Goal: Transaction & Acquisition: Obtain resource

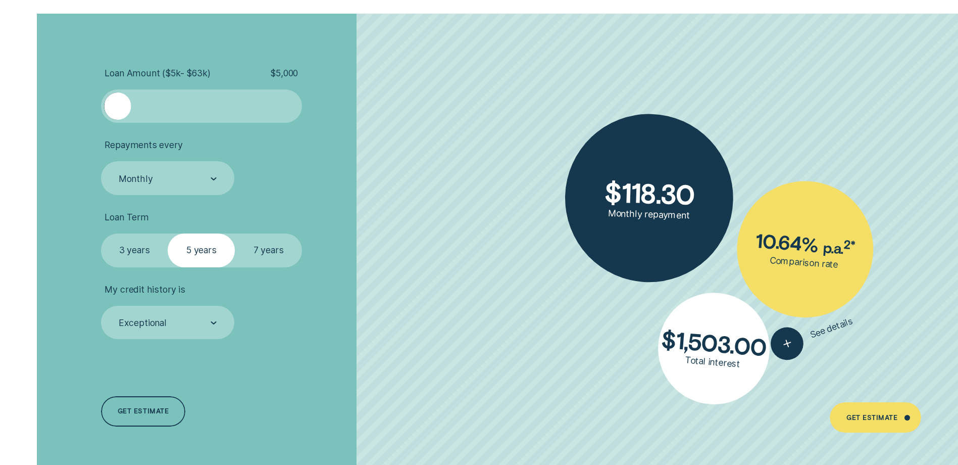
scroll to position [2314, 0]
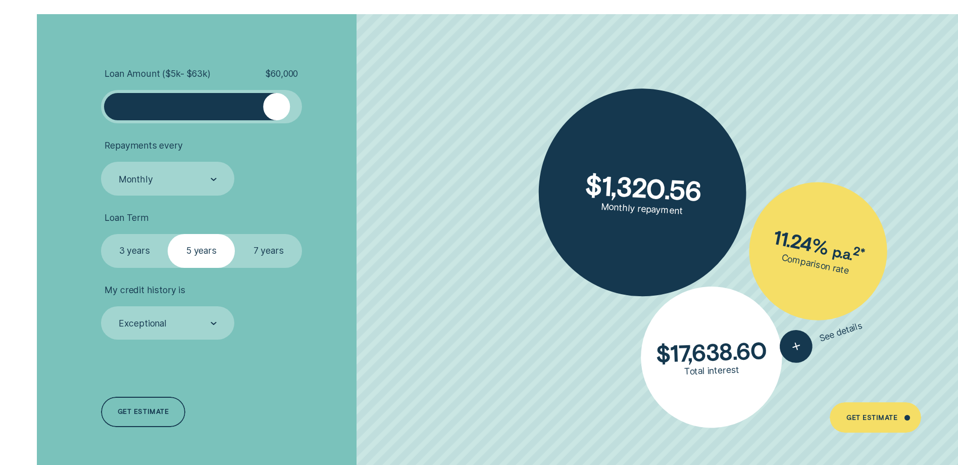
drag, startPoint x: 123, startPoint y: 103, endPoint x: 278, endPoint y: 122, distance: 155.7
click at [278, 122] on div at bounding box center [201, 106] width 201 height 33
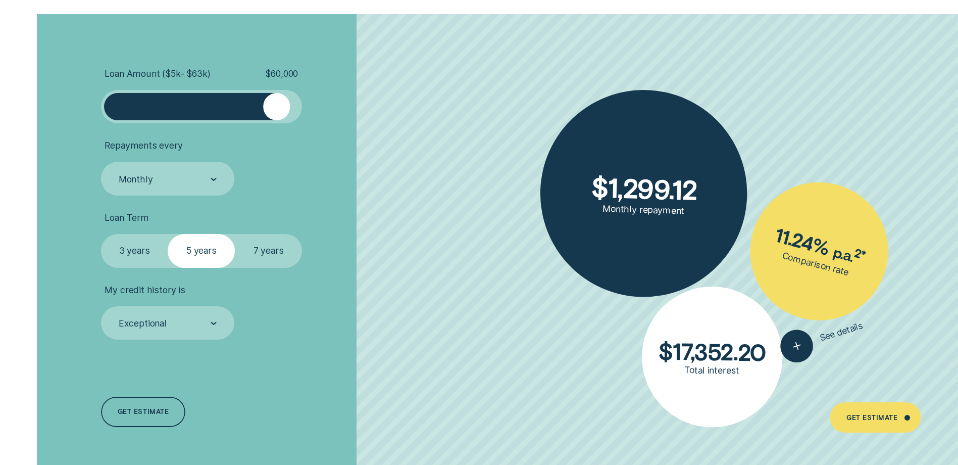
click at [136, 251] on label "3 years" at bounding box center [134, 250] width 67 height 33
click at [101, 234] on input "3 years" at bounding box center [101, 234] width 0 height 0
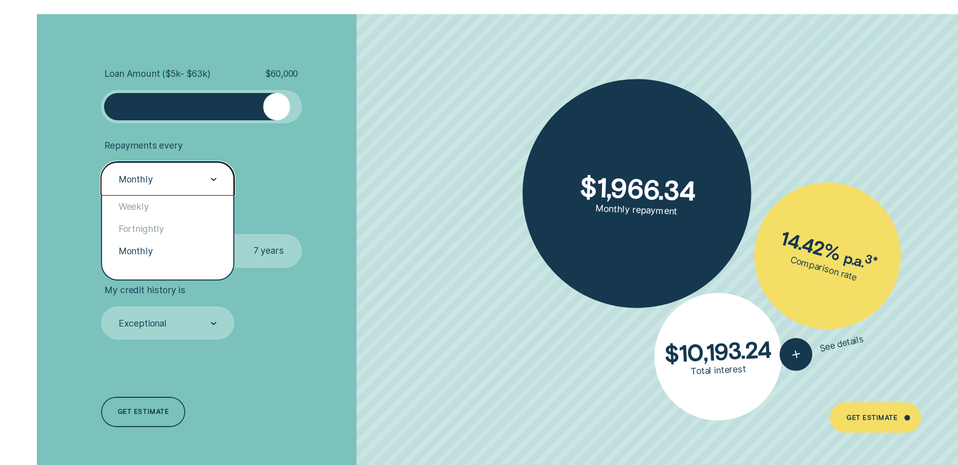
click at [156, 181] on div "Monthly" at bounding box center [167, 179] width 99 height 13
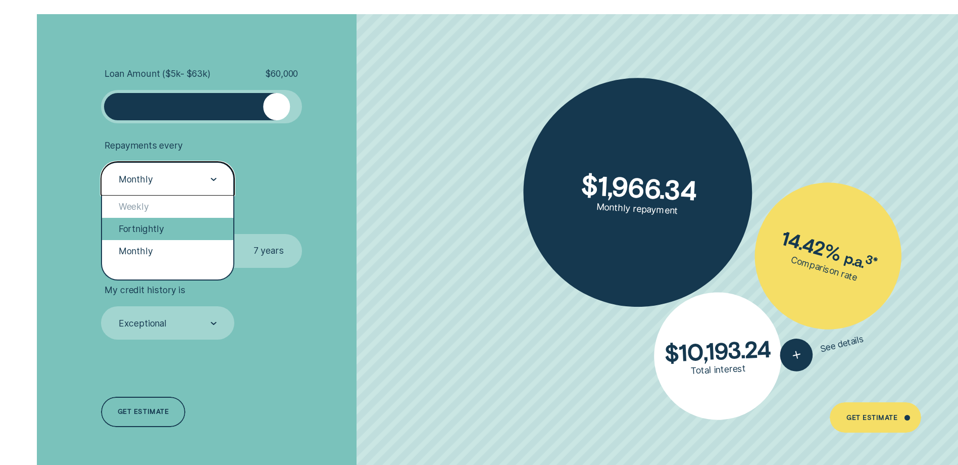
click at [145, 228] on div "Fortnightly" at bounding box center [167, 229] width 131 height 22
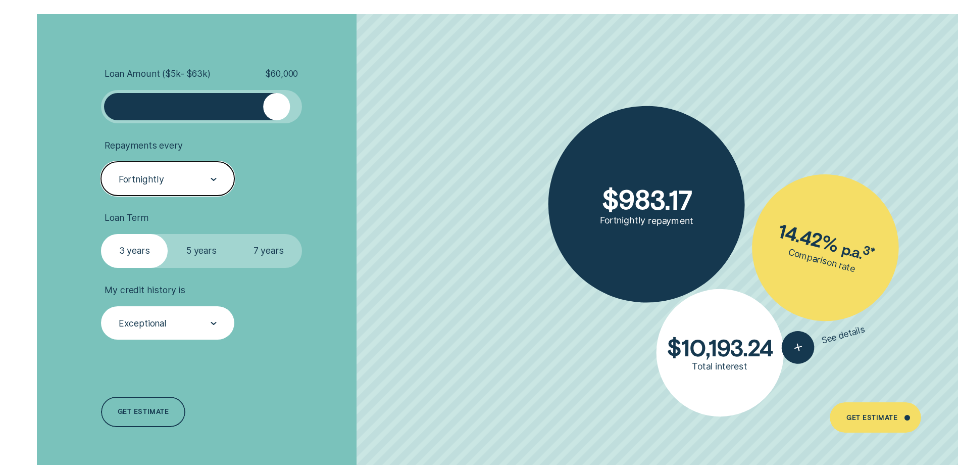
click at [204, 321] on div "Exceptional" at bounding box center [167, 323] width 99 height 13
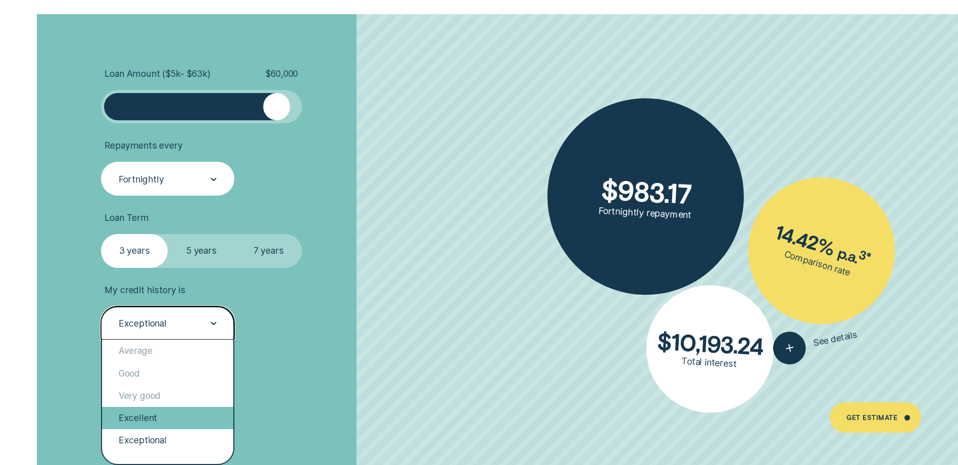
click at [160, 414] on div "Excellent" at bounding box center [167, 418] width 131 height 22
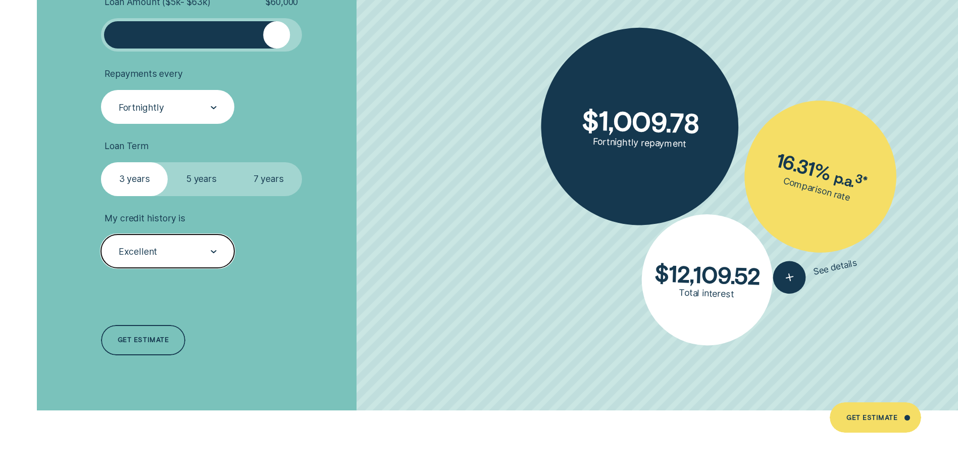
scroll to position [2386, 0]
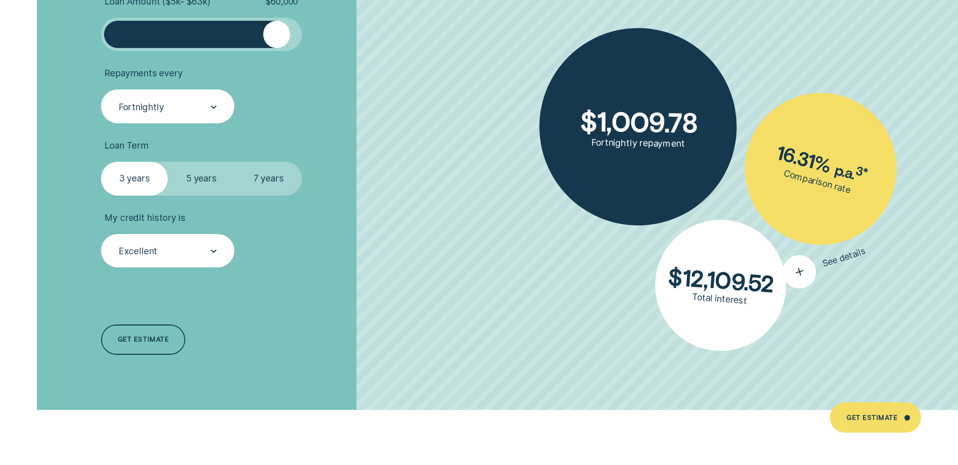
click at [803, 278] on div "button" at bounding box center [799, 271] width 42 height 42
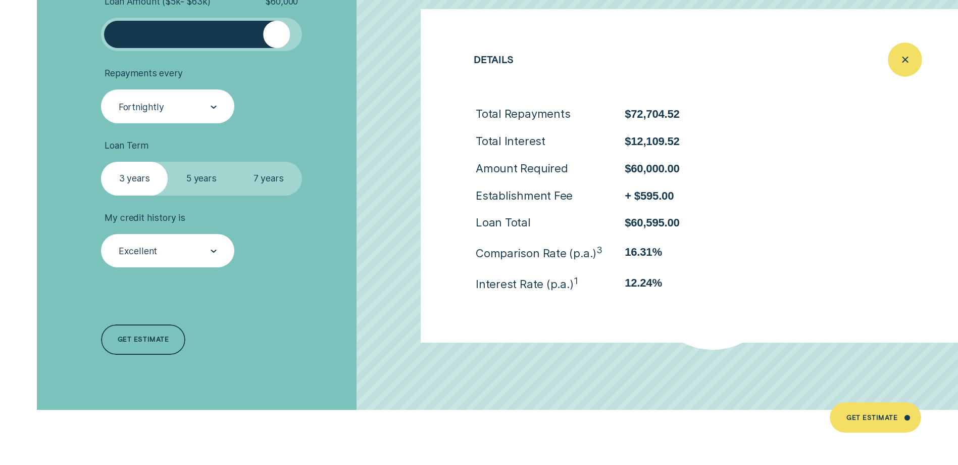
click at [903, 62] on line "Close loan details" at bounding box center [904, 59] width 5 height 5
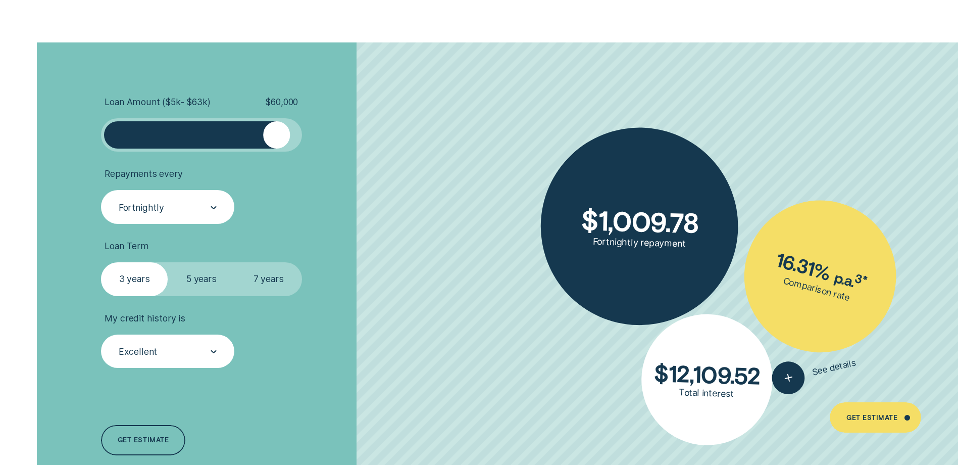
scroll to position [2285, 0]
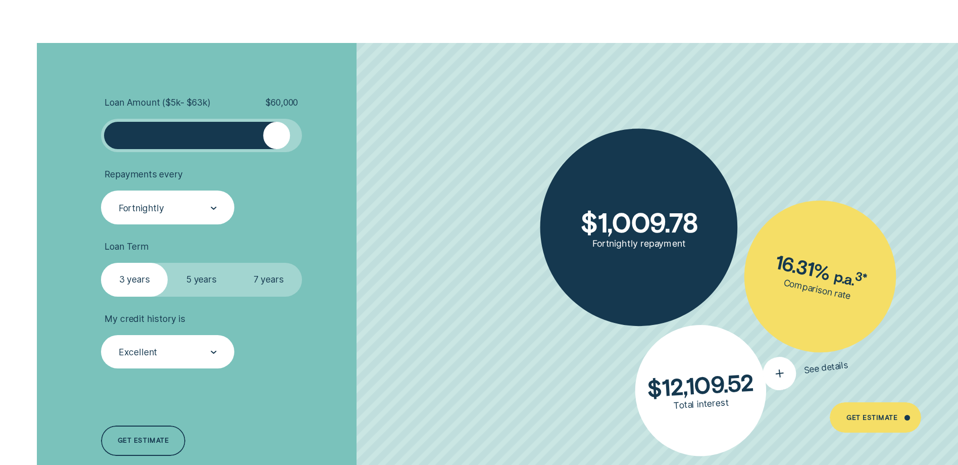
click at [804, 375] on button "See details" at bounding box center [805, 369] width 89 height 43
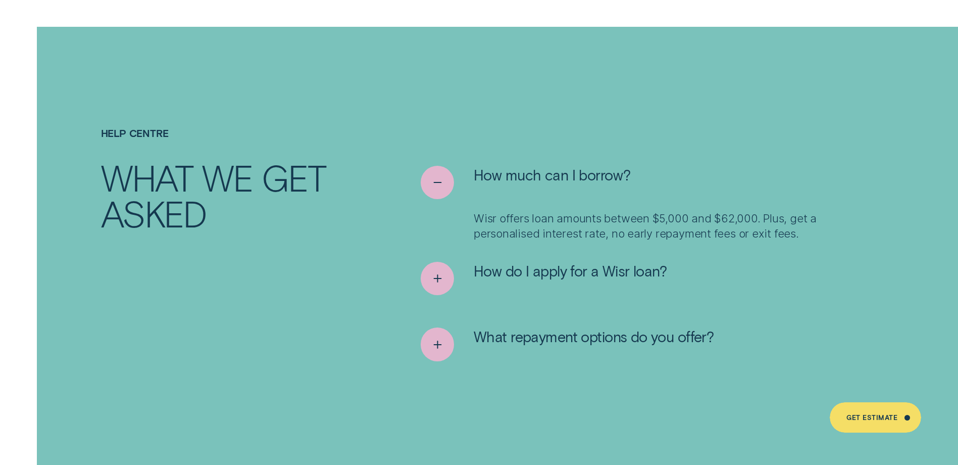
scroll to position [5042, 0]
click at [449, 263] on div "See more" at bounding box center [437, 278] width 34 height 34
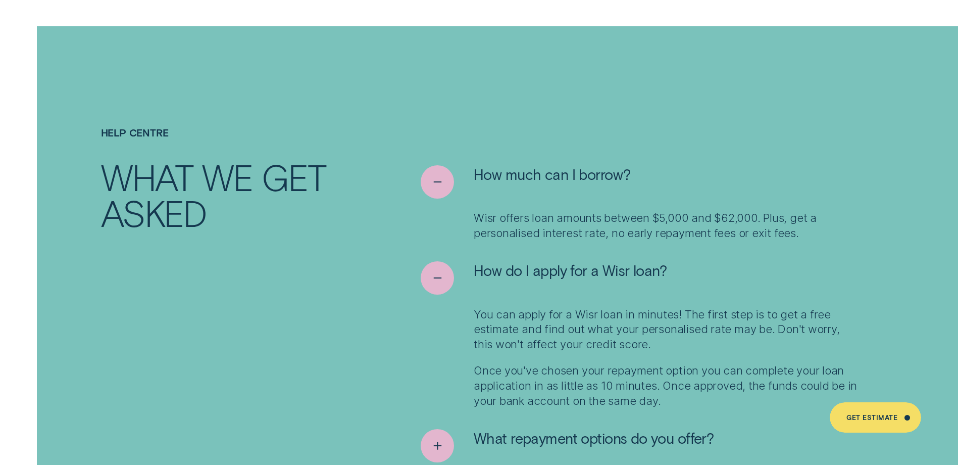
click at [526, 307] on p "You can apply for a Wisr loan in minutes! The first step is to get a free estim…" at bounding box center [665, 329] width 383 height 45
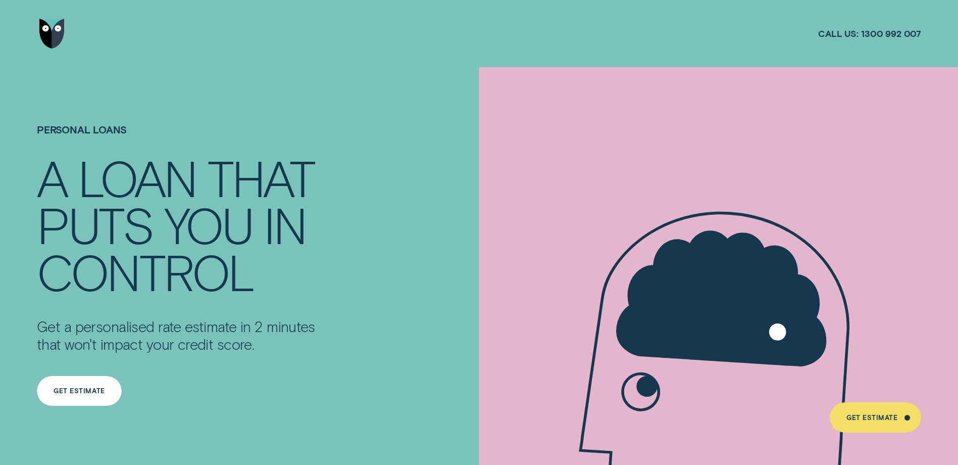
click at [85, 381] on div "Get Estimate" at bounding box center [79, 391] width 85 height 30
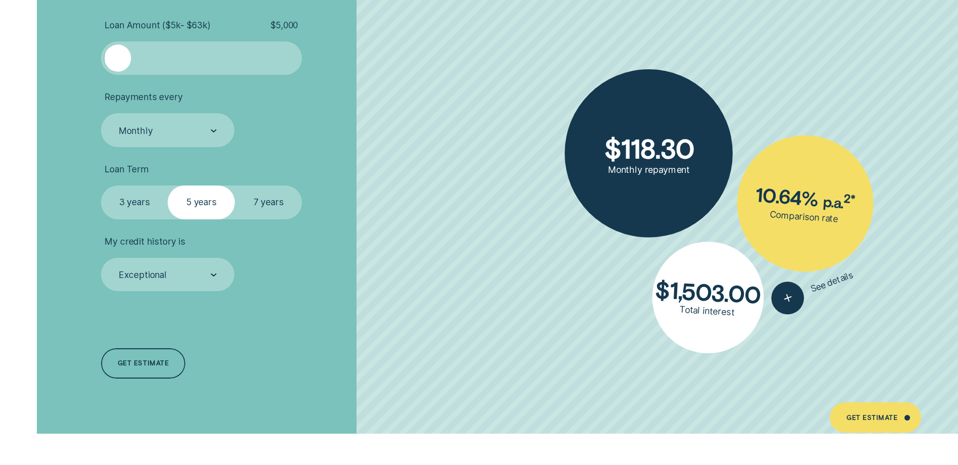
scroll to position [2358, 0]
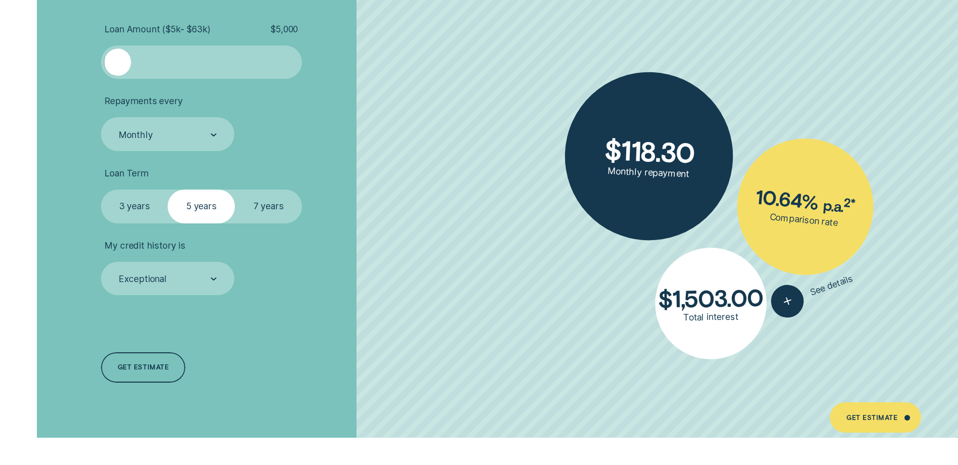
click at [283, 69] on div at bounding box center [202, 61] width 168 height 27
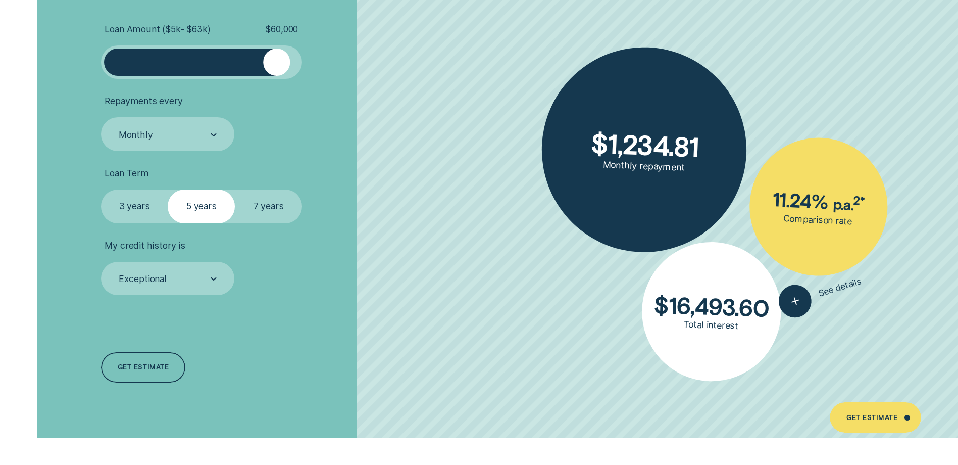
drag, startPoint x: 283, startPoint y: 69, endPoint x: 275, endPoint y: 74, distance: 9.5
click at [275, 74] on div at bounding box center [276, 61] width 27 height 27
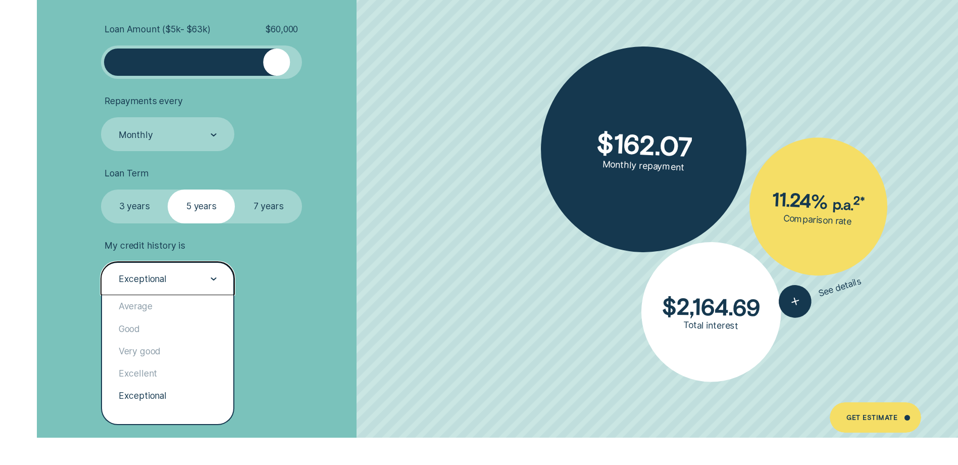
click at [179, 281] on div "Exceptional" at bounding box center [167, 279] width 99 height 13
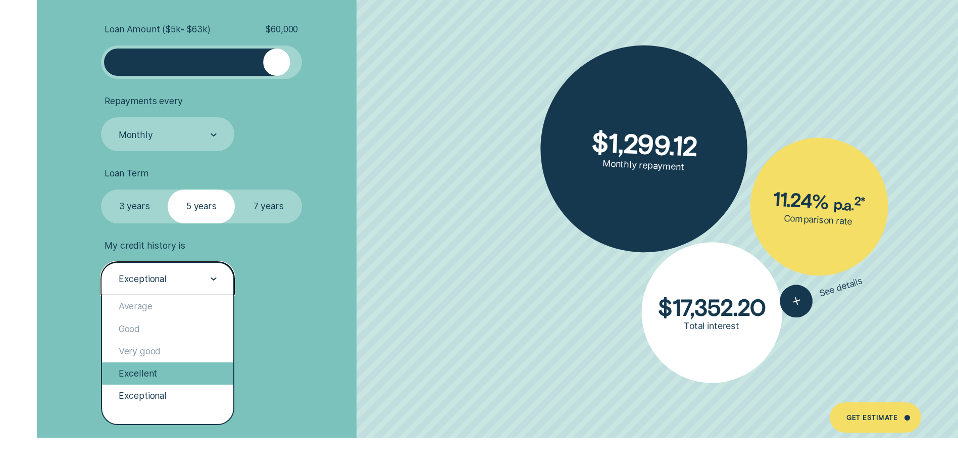
click at [163, 370] on div "Excellent" at bounding box center [167, 373] width 131 height 22
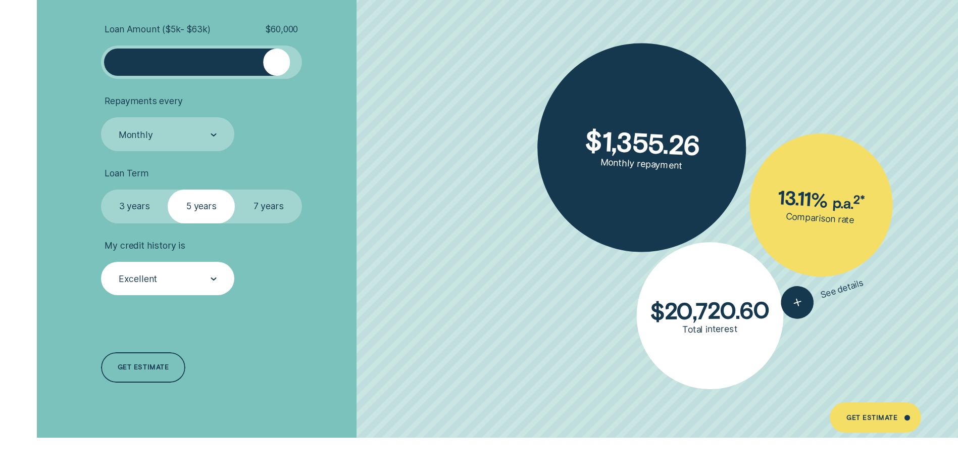
click at [142, 208] on label "3 years" at bounding box center [134, 205] width 67 height 33
click at [101, 189] on input "3 years" at bounding box center [101, 189] width 0 height 0
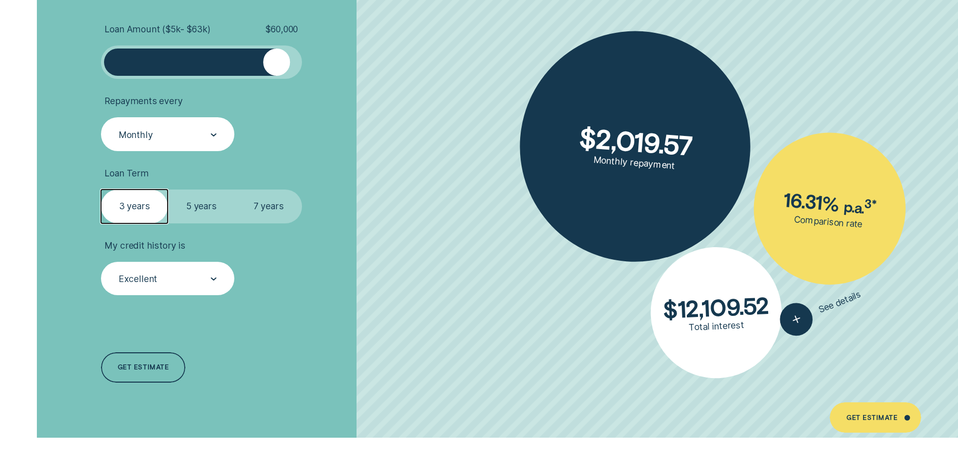
click at [189, 127] on div "Monthly" at bounding box center [167, 133] width 133 height 33
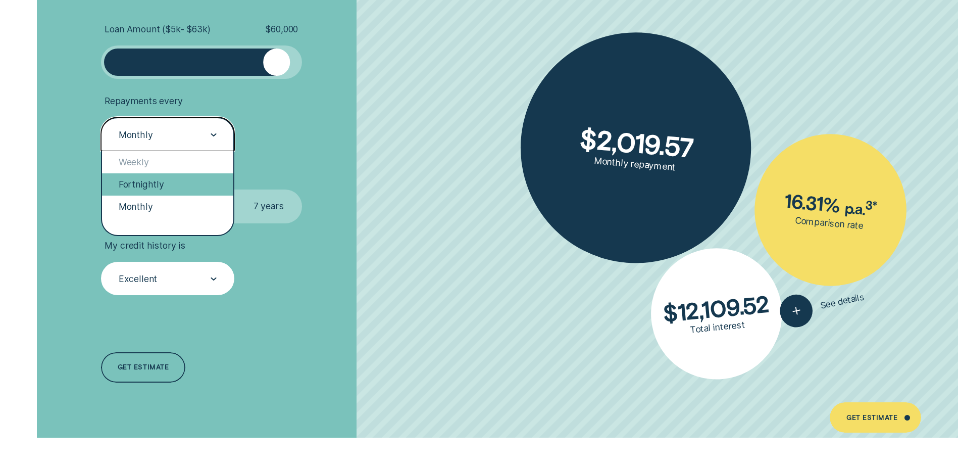
click at [152, 184] on div "Fortnightly" at bounding box center [167, 184] width 131 height 22
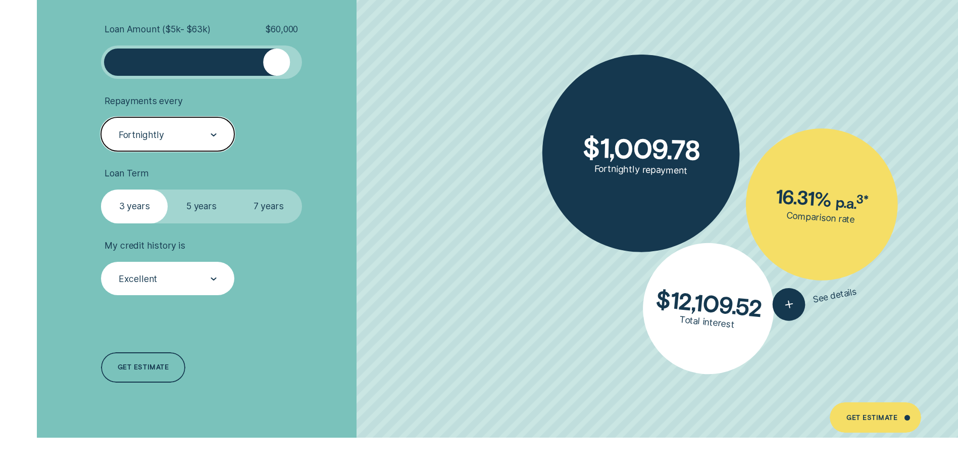
click at [175, 140] on div "Fortnightly" at bounding box center [167, 134] width 99 height 13
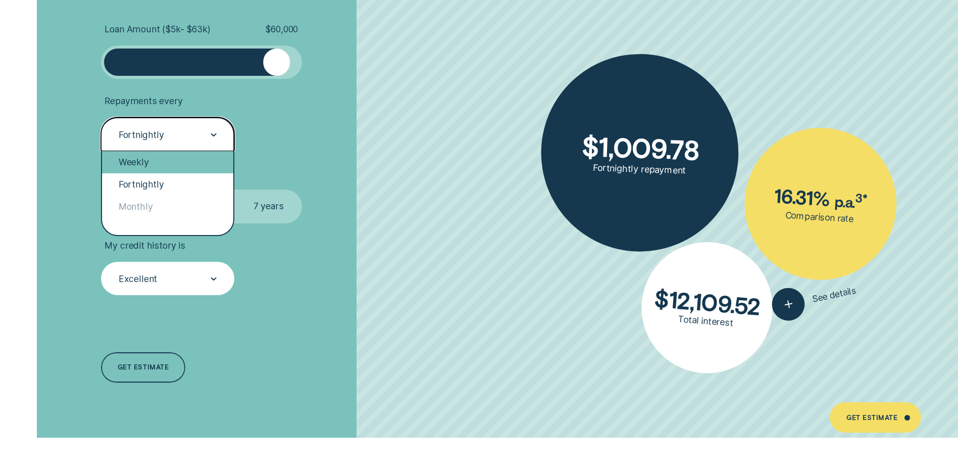
click at [164, 160] on div "Weekly" at bounding box center [167, 162] width 131 height 22
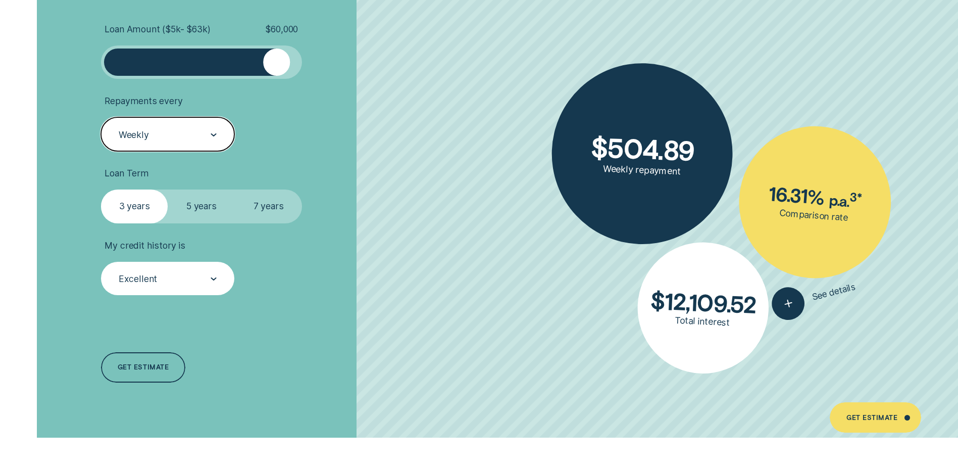
click at [169, 131] on div "Weekly" at bounding box center [167, 134] width 99 height 13
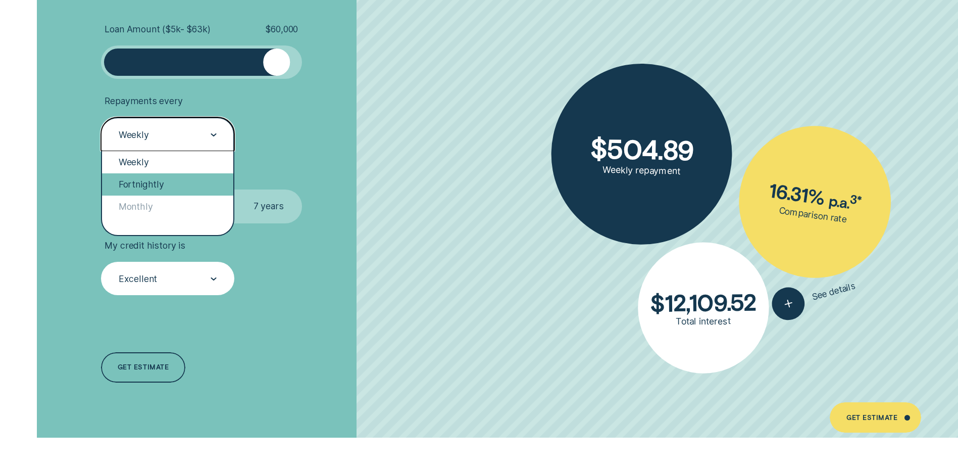
click at [150, 180] on div "Fortnightly" at bounding box center [167, 184] width 131 height 22
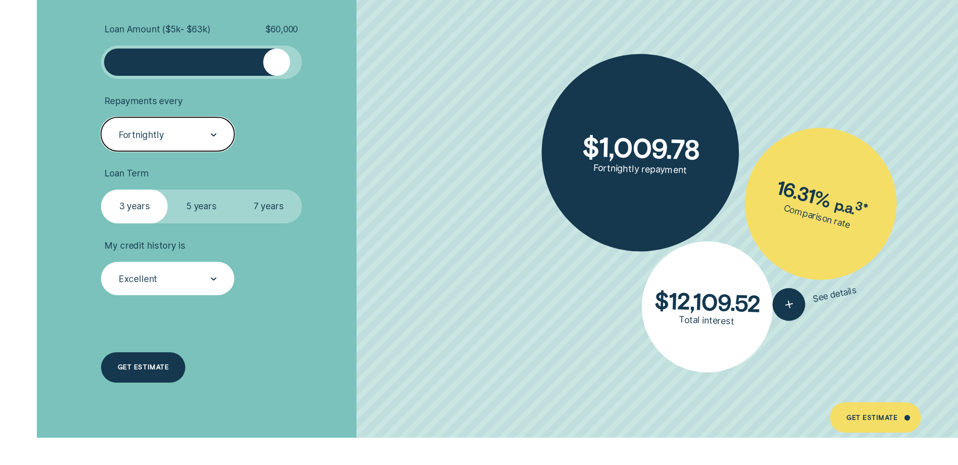
click at [137, 358] on div "Get estimate" at bounding box center [143, 367] width 85 height 30
